Goal: Information Seeking & Learning: Learn about a topic

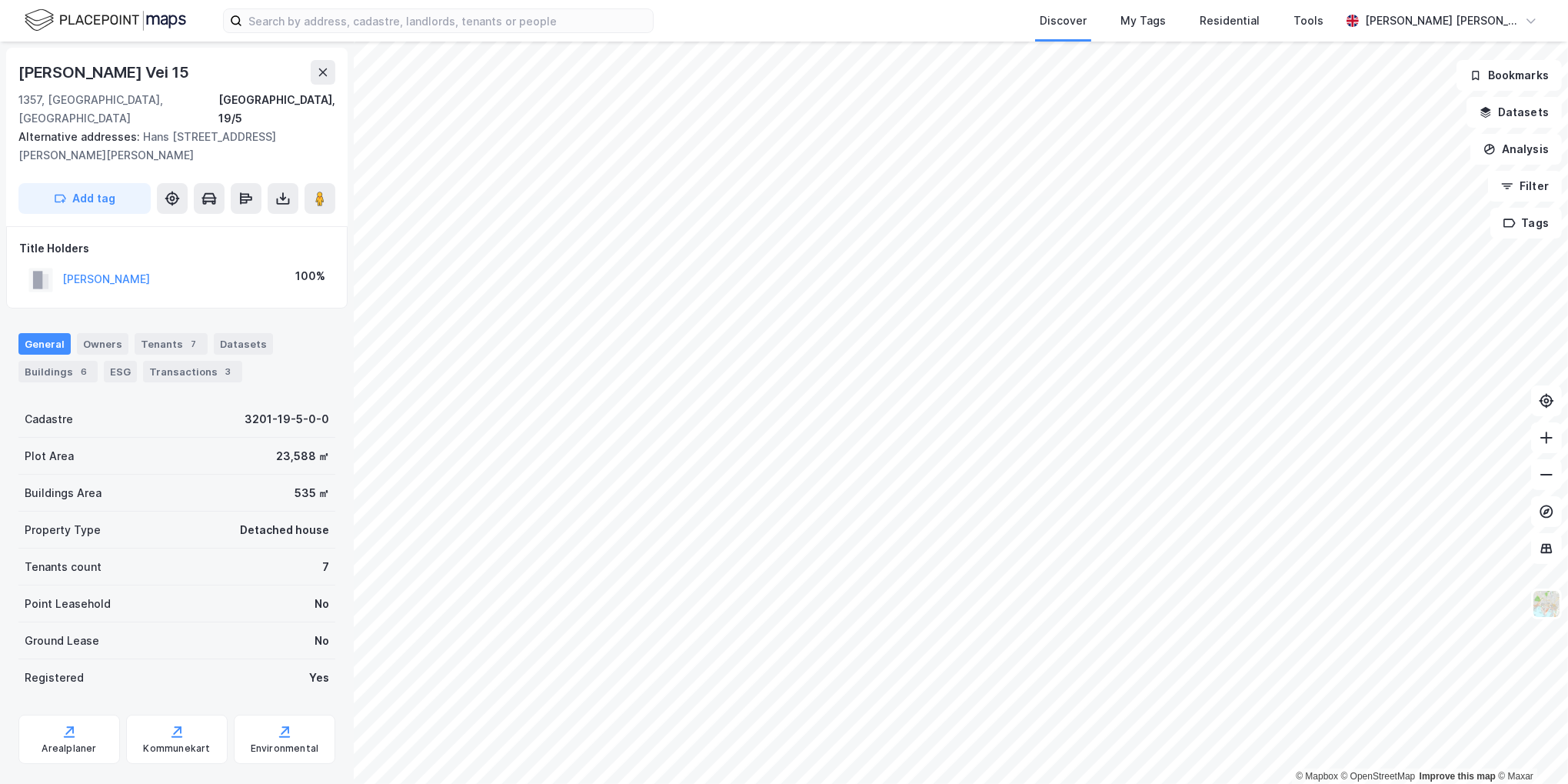
click at [283, 340] on div "General Owners Tenants 7 Datasets Buildings 6 ESG Transactions 3" at bounding box center [176, 358] width 317 height 50
click at [283, 348] on div "General Owners Tenants 7 Datasets Buildings 6 ESG Transactions 3" at bounding box center [176, 358] width 317 height 50
click at [199, 360] on div "Transactions 3" at bounding box center [192, 371] width 99 height 22
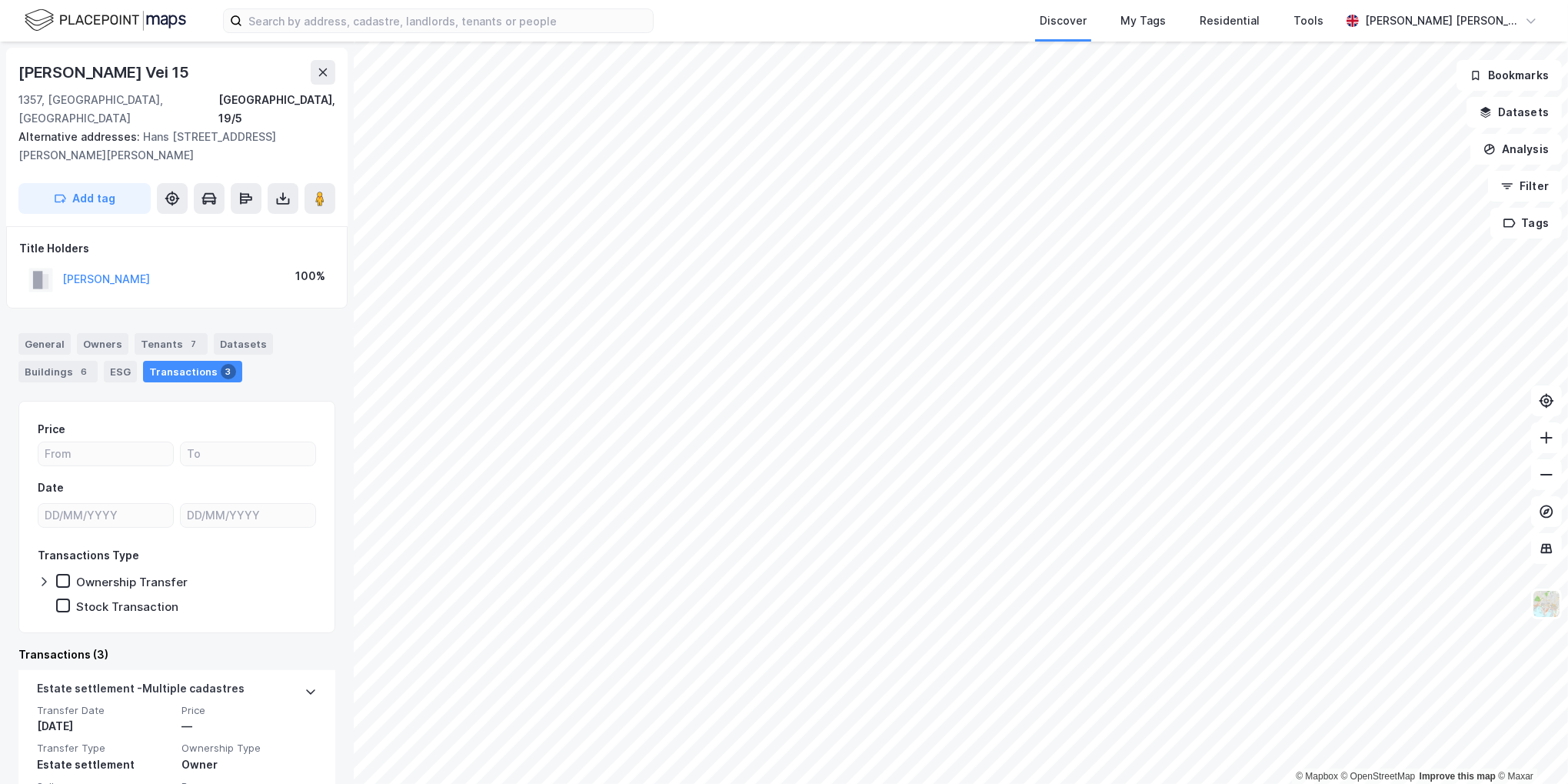
click at [184, 401] on div "Price Date Transactions Type Ownership Transfer Stock Transaction" at bounding box center [176, 517] width 317 height 232
click at [48, 333] on div "General" at bounding box center [44, 344] width 52 height 22
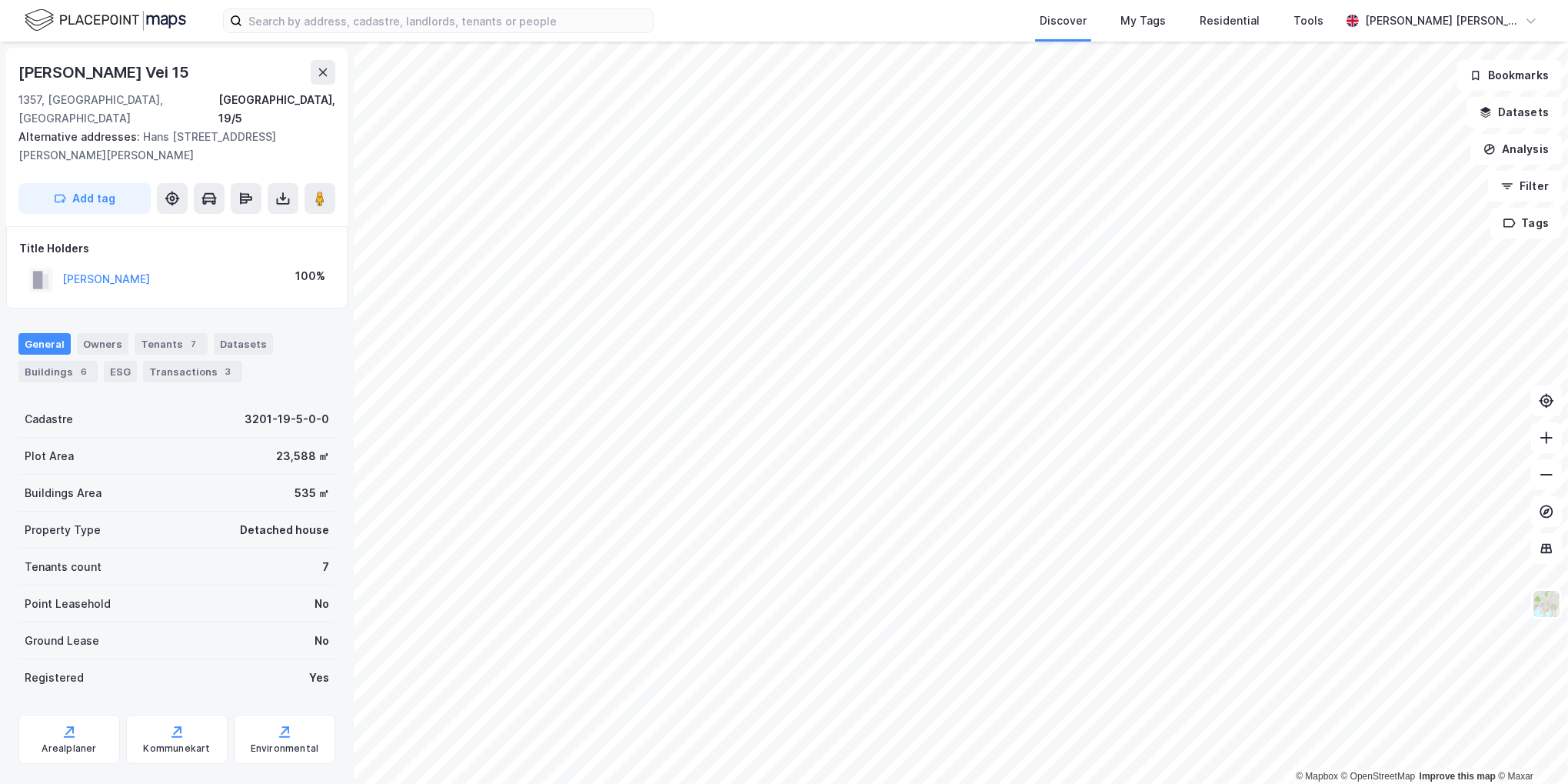
click at [264, 352] on div "General Owners Tenants 7 Datasets Buildings 6 ESG Transactions 3" at bounding box center [176, 358] width 317 height 50
click at [71, 360] on div "Buildings 6" at bounding box center [58, 371] width 79 height 22
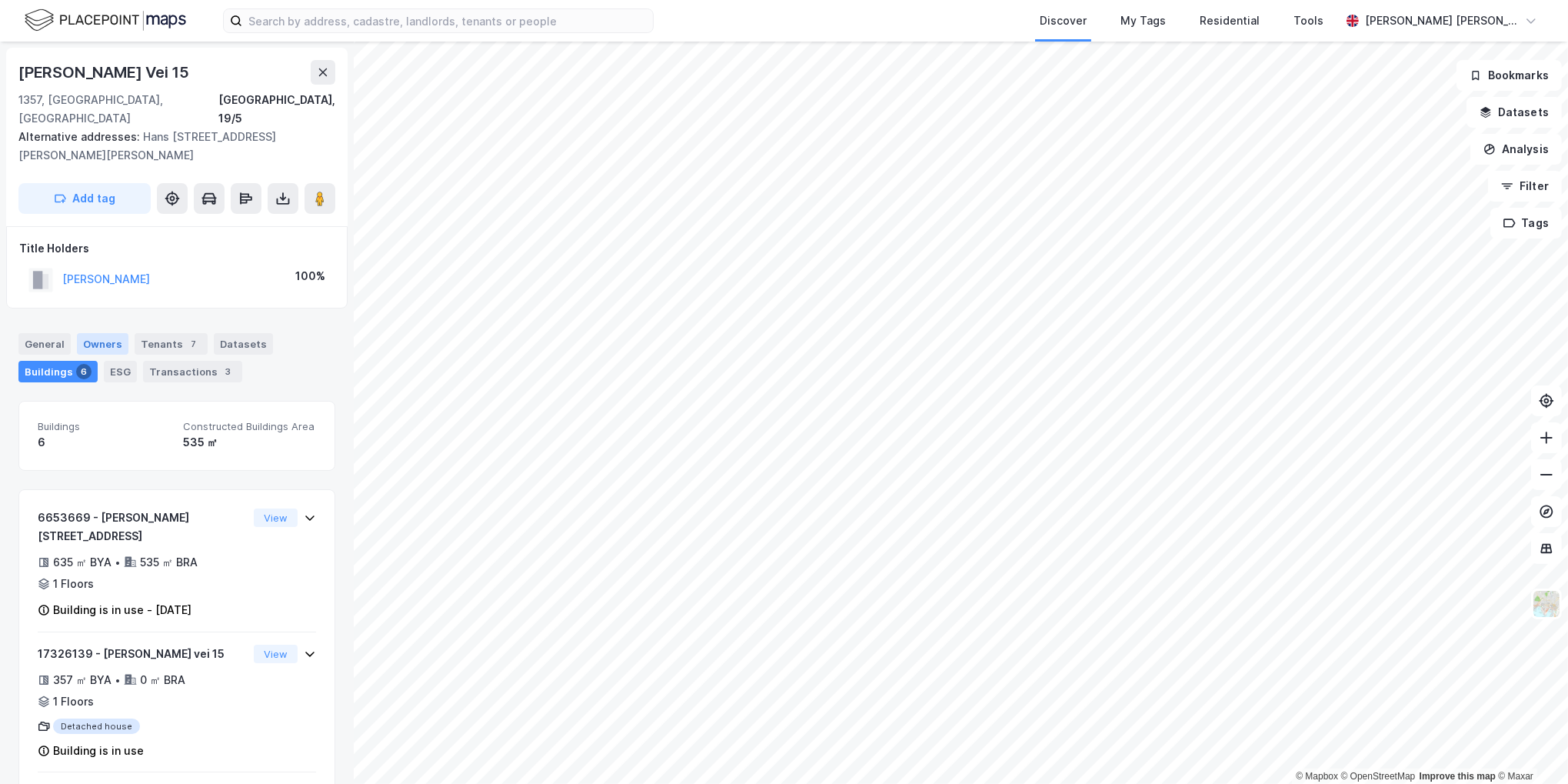
drag, startPoint x: 46, startPoint y: 325, endPoint x: 80, endPoint y: 325, distance: 34.0
click at [46, 333] on div "General" at bounding box center [44, 344] width 52 height 22
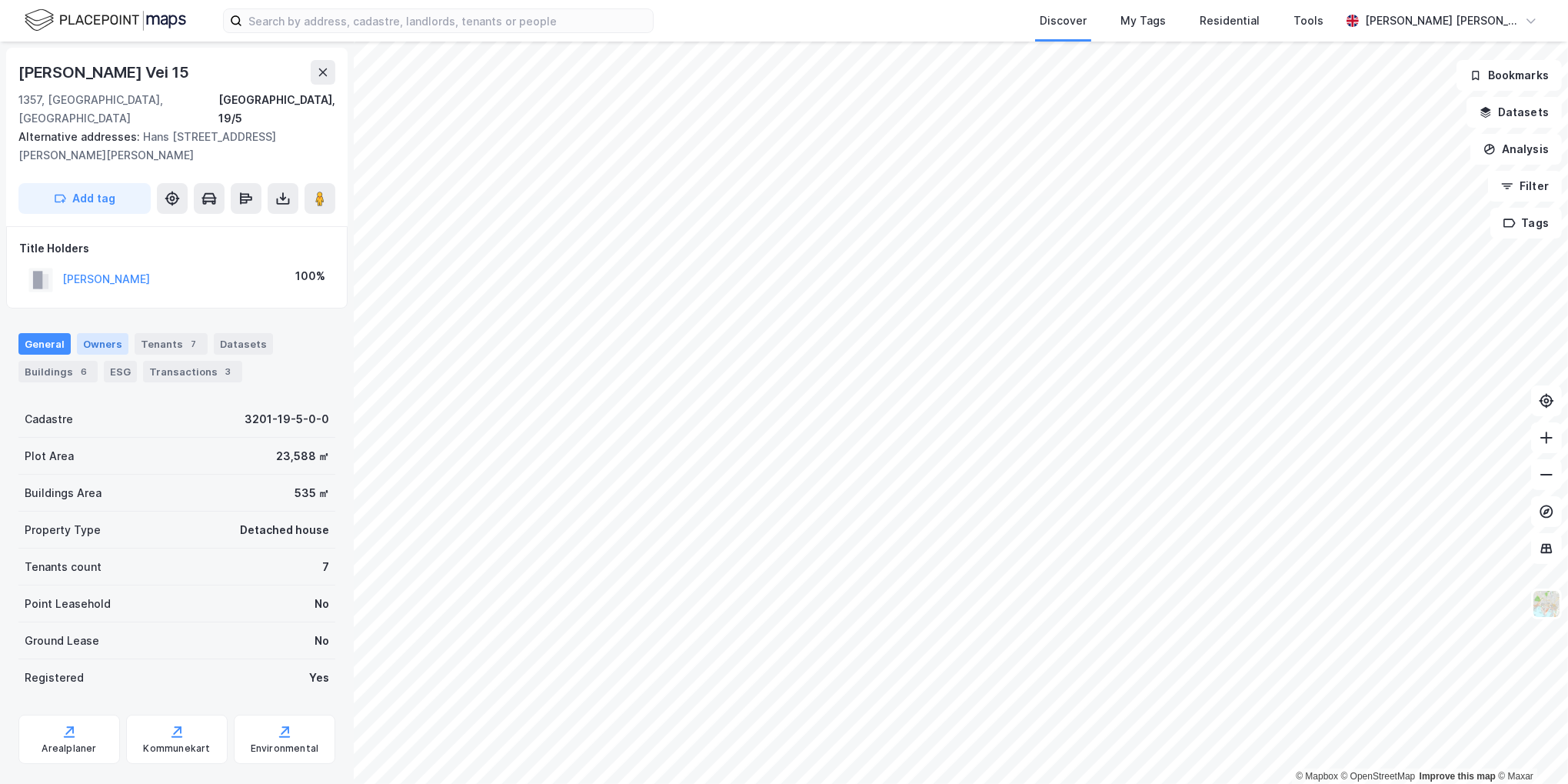
click at [121, 333] on div "Owners" at bounding box center [102, 344] width 51 height 22
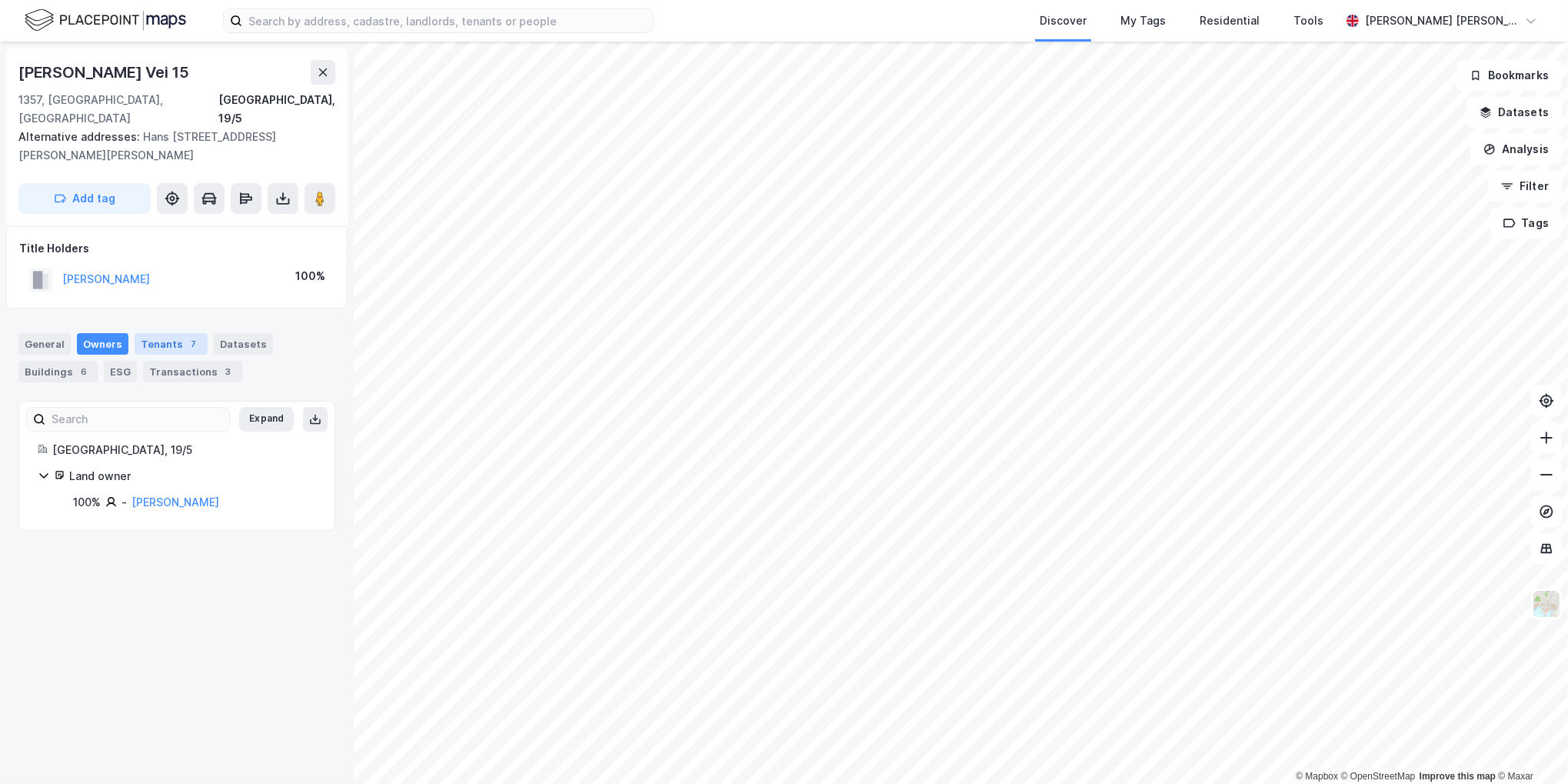
click at [162, 333] on div "Tenants 7" at bounding box center [171, 344] width 73 height 22
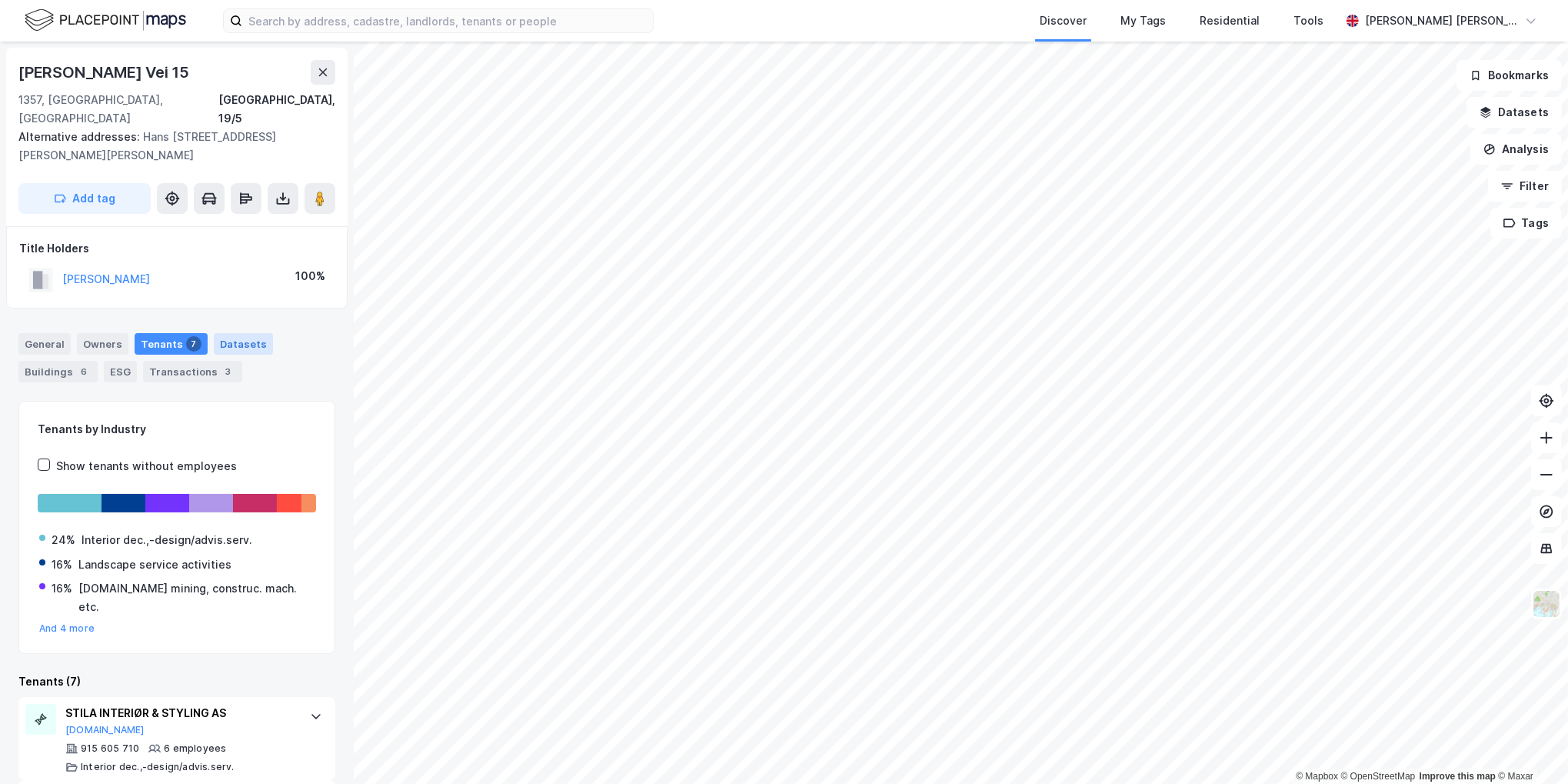
click at [237, 333] on div "Datasets" at bounding box center [244, 344] width 60 height 22
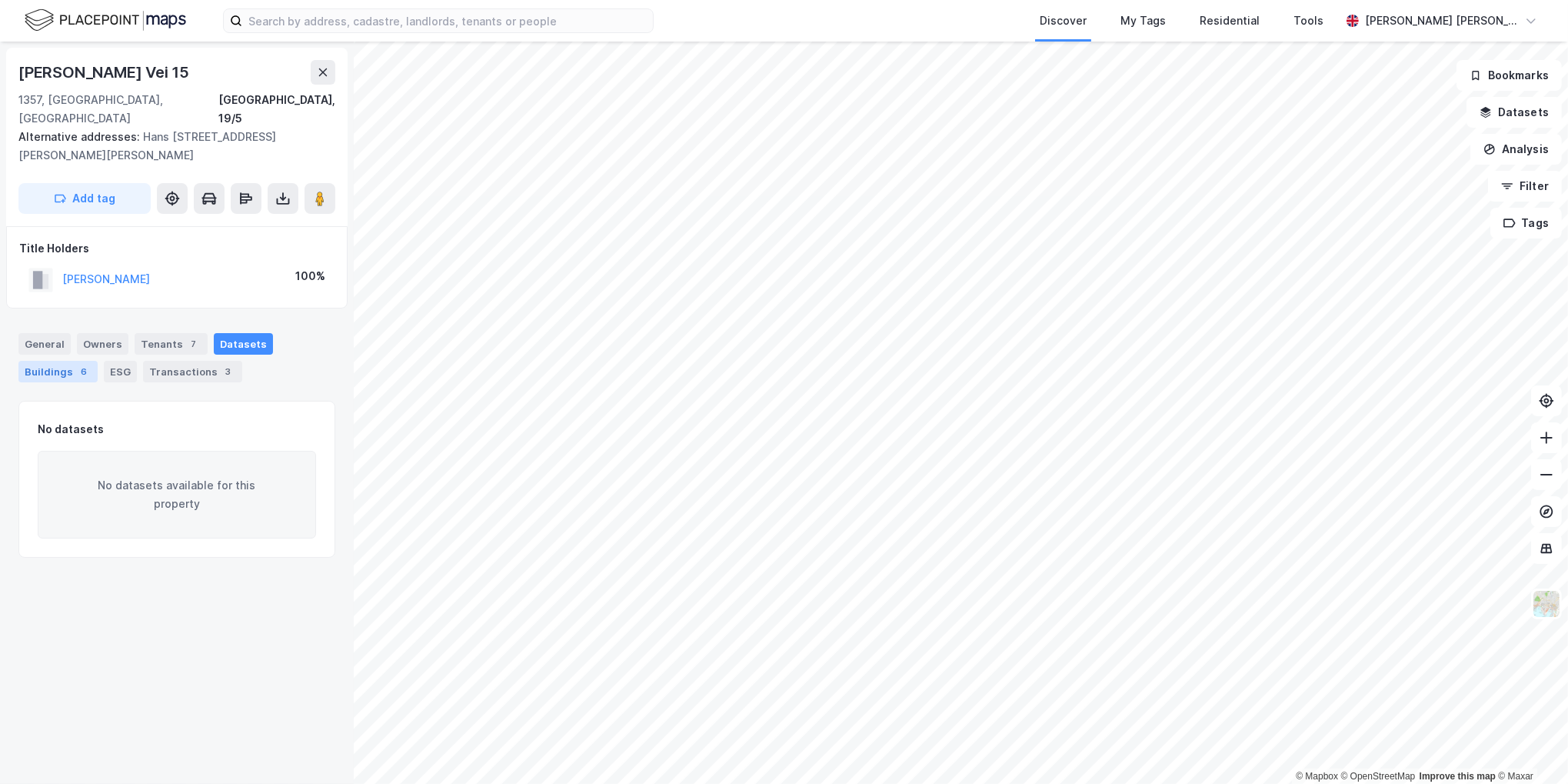
click at [63, 360] on div "Buildings 6" at bounding box center [58, 371] width 79 height 22
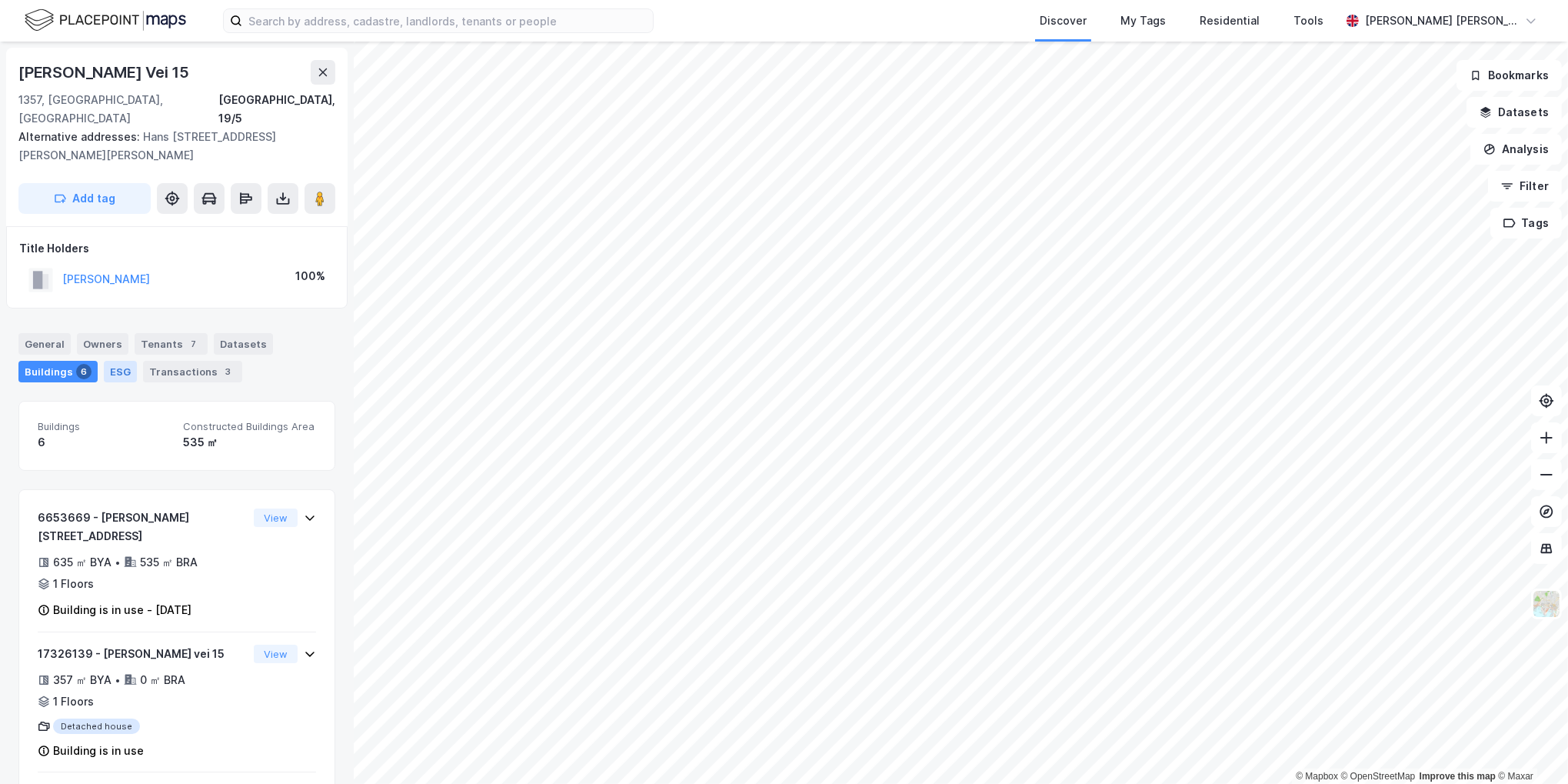
click at [112, 360] on div "ESG" at bounding box center [120, 371] width 33 height 22
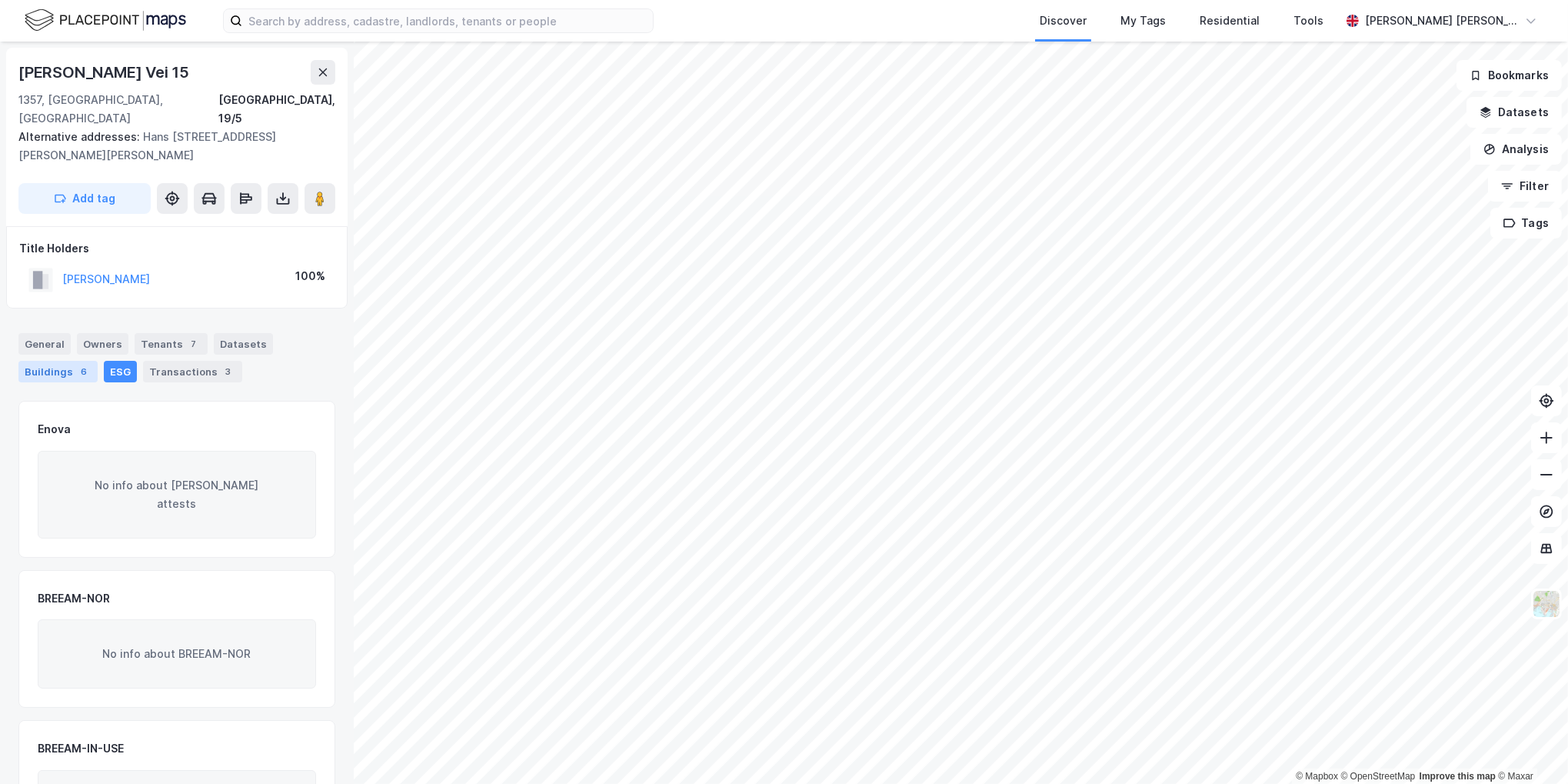
click at [70, 360] on div "Buildings 6" at bounding box center [58, 371] width 79 height 22
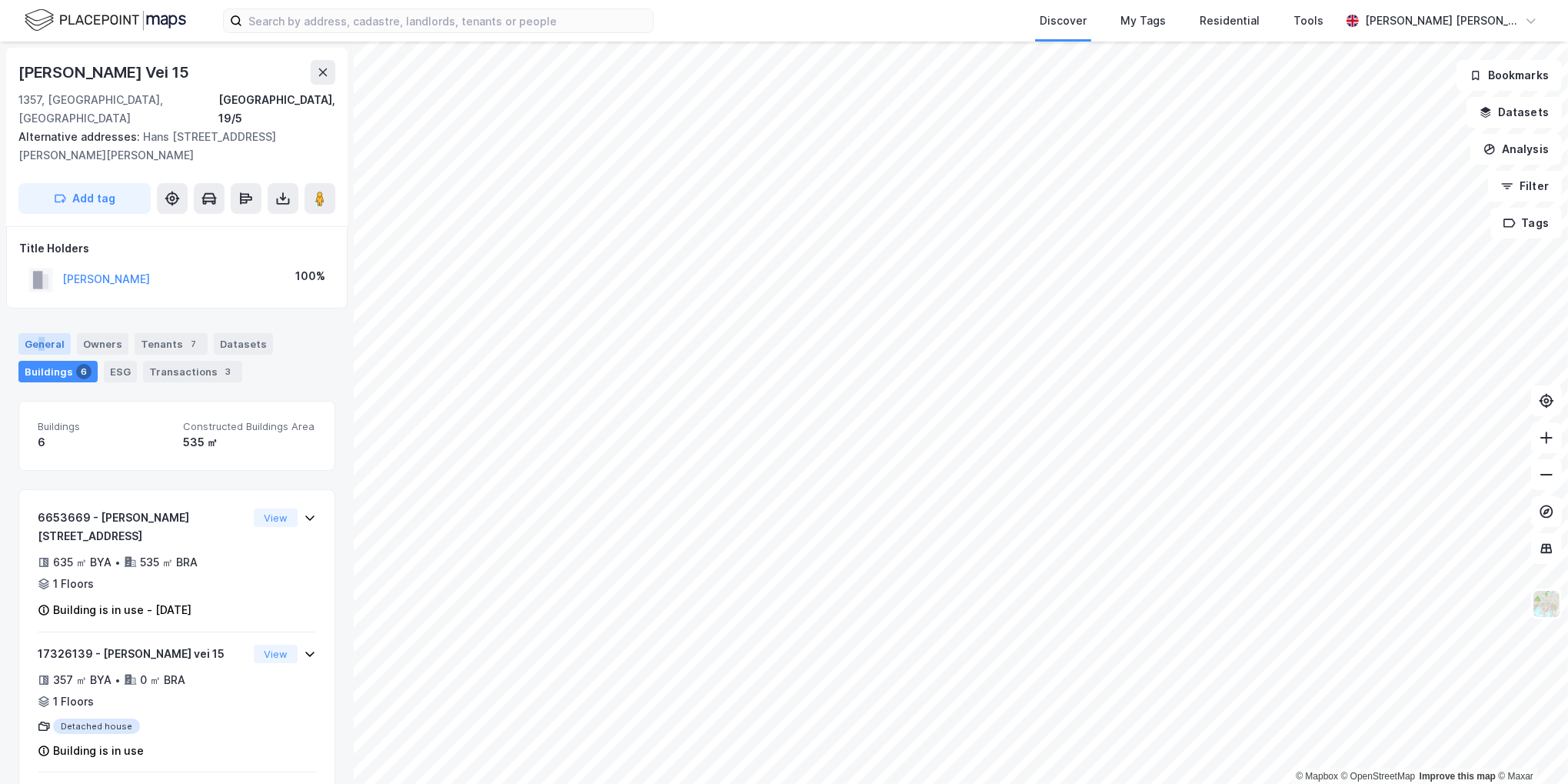
click at [39, 333] on div "General" at bounding box center [44, 344] width 52 height 22
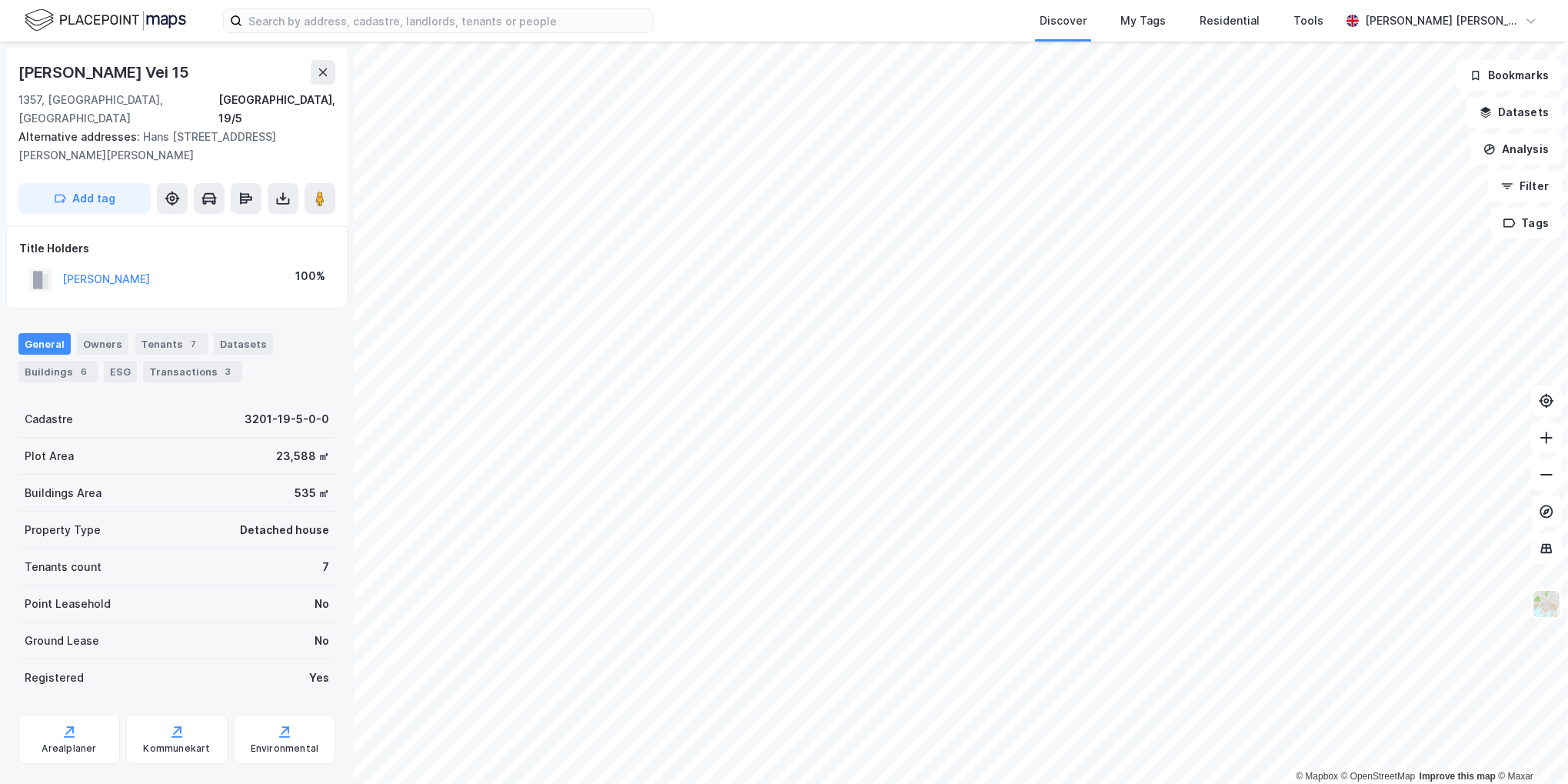
drag, startPoint x: 38, startPoint y: 325, endPoint x: 28, endPoint y: 314, distance: 14.9
click at [28, 333] on div "General" at bounding box center [44, 344] width 52 height 22
click at [32, 333] on div "General" at bounding box center [44, 344] width 52 height 22
click at [274, 333] on div "General Owners Tenants 7 Datasets Buildings 6 ESG Transactions 3" at bounding box center [176, 358] width 317 height 50
